Goal: Navigation & Orientation: Go to known website

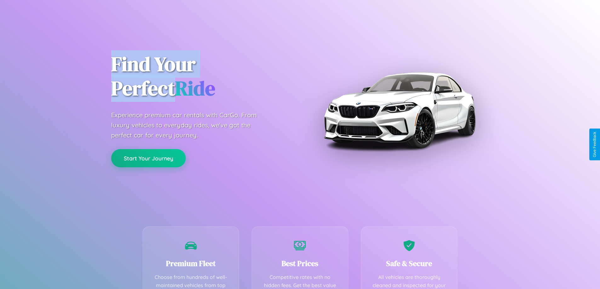
click at [148, 158] on button "Start Your Journey" at bounding box center [148, 158] width 75 height 18
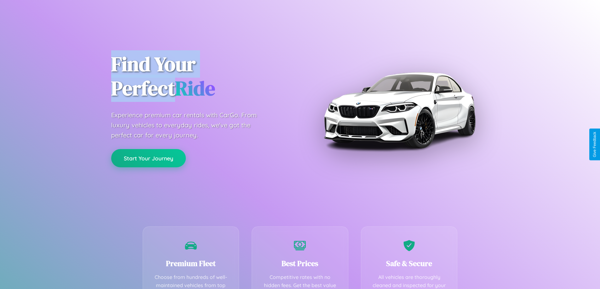
click at [148, 158] on button "Start Your Journey" at bounding box center [148, 158] width 75 height 18
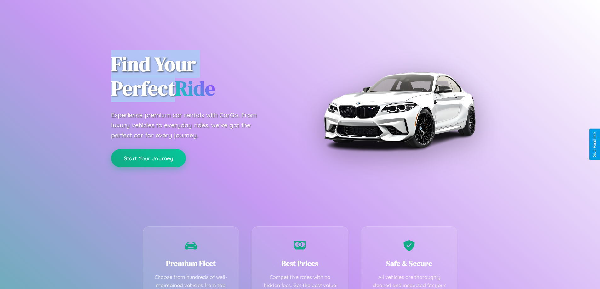
click at [148, 158] on button "Start Your Journey" at bounding box center [148, 158] width 75 height 18
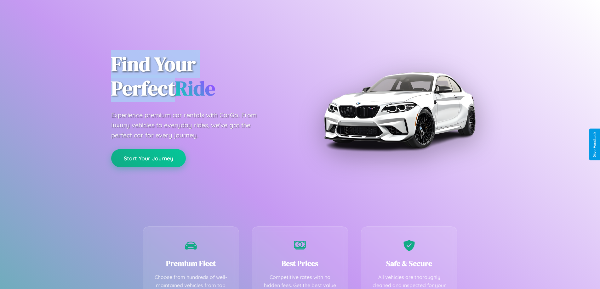
click at [148, 158] on button "Start Your Journey" at bounding box center [148, 158] width 75 height 18
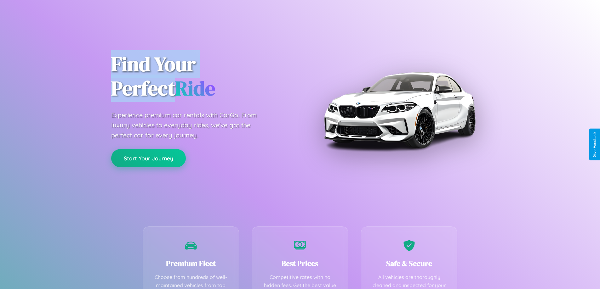
click at [148, 158] on button "Start Your Journey" at bounding box center [148, 158] width 75 height 18
